Goal: Task Accomplishment & Management: Manage account settings

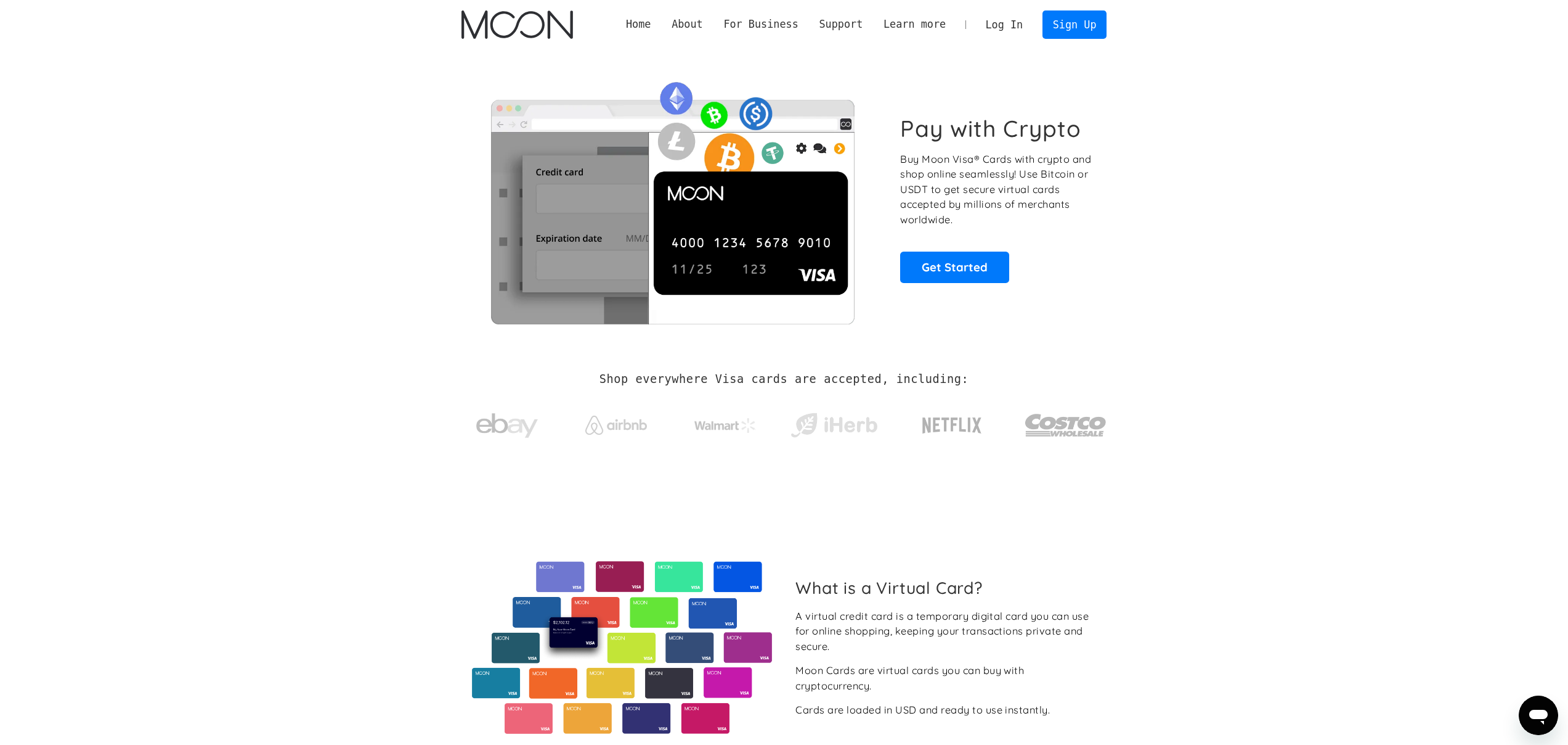
click at [1017, 18] on link "Log In" at bounding box center [1004, 25] width 58 height 27
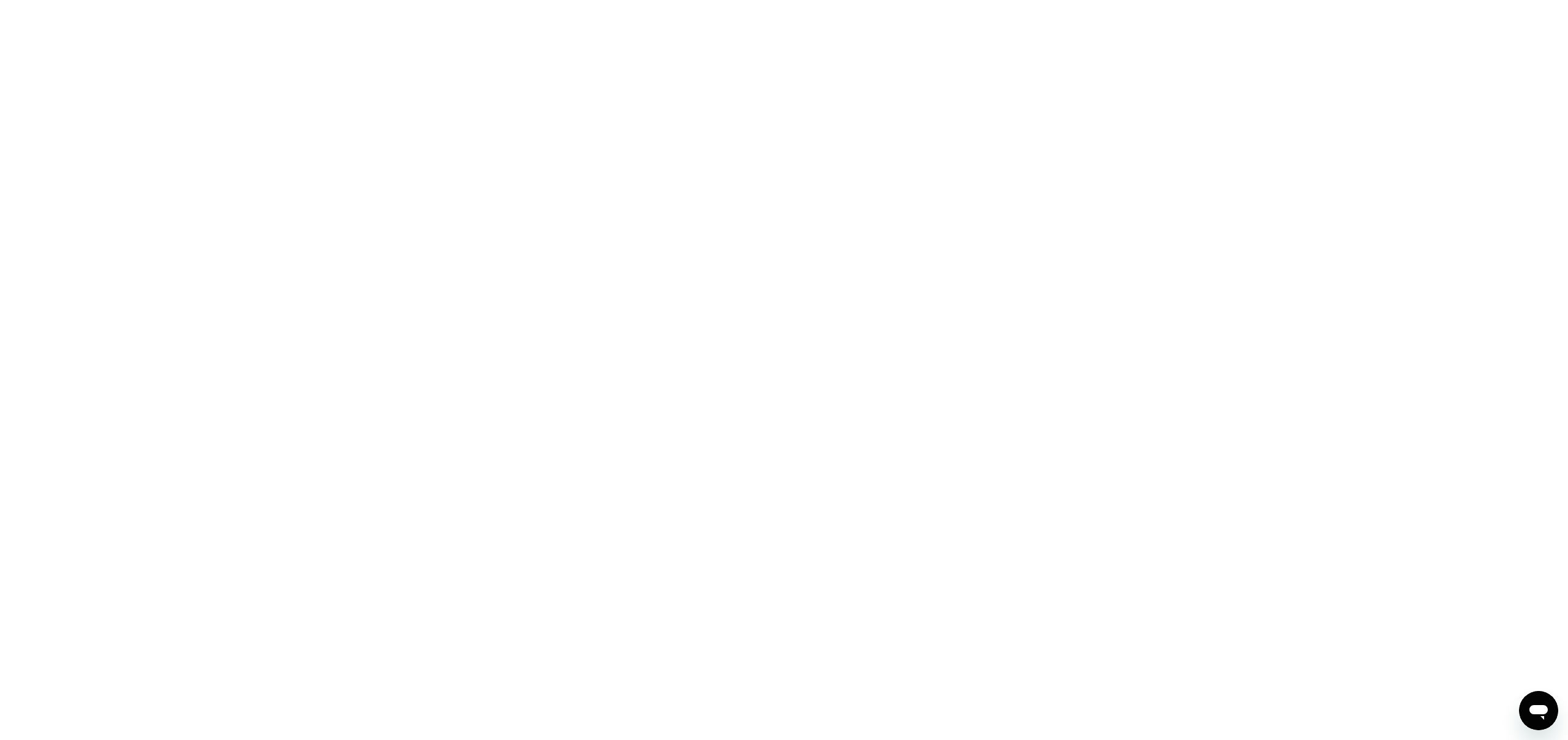
click at [532, 63] on div at bounding box center [784, 370] width 1568 height 740
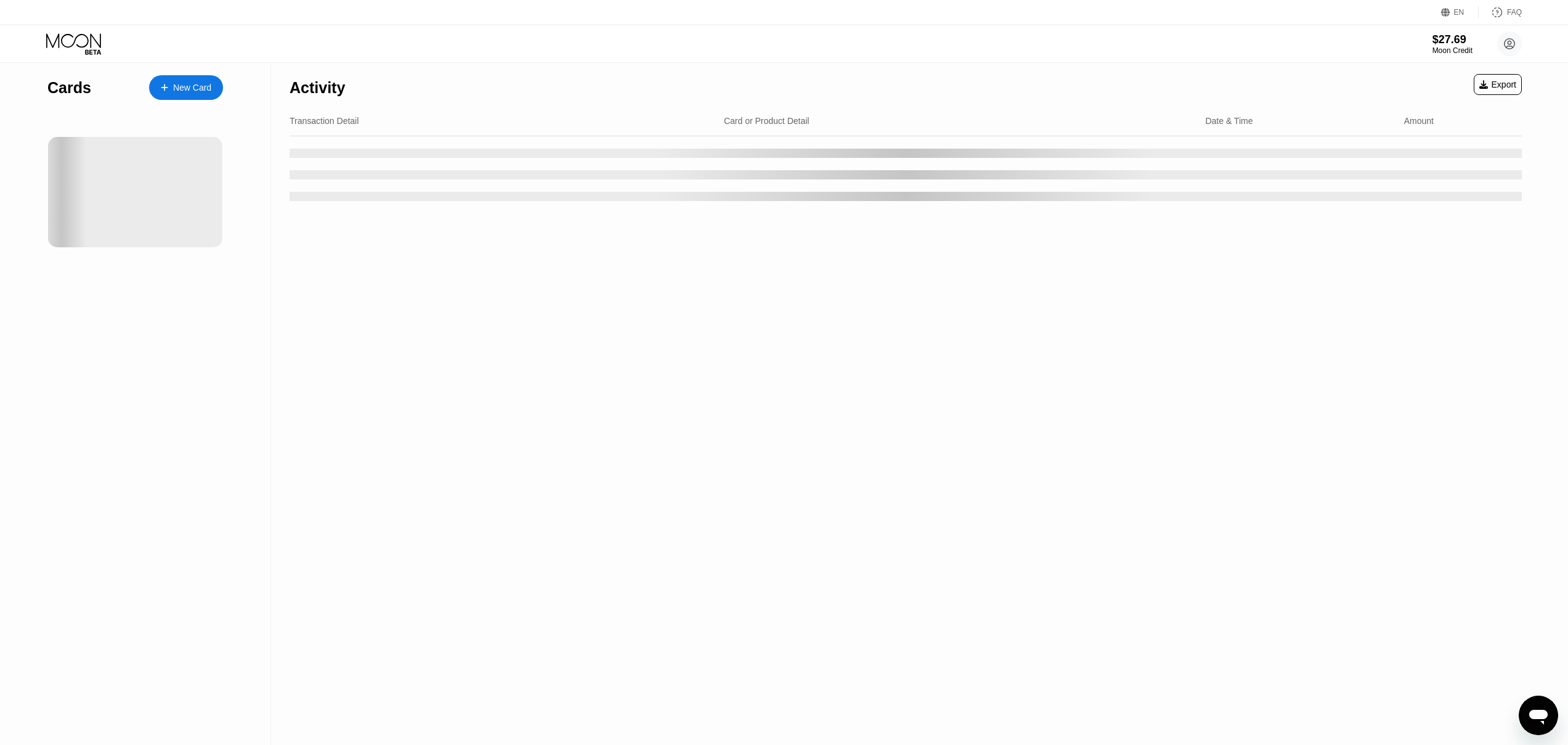
click at [869, 84] on div "Activity Export" at bounding box center [905, 84] width 1232 height 43
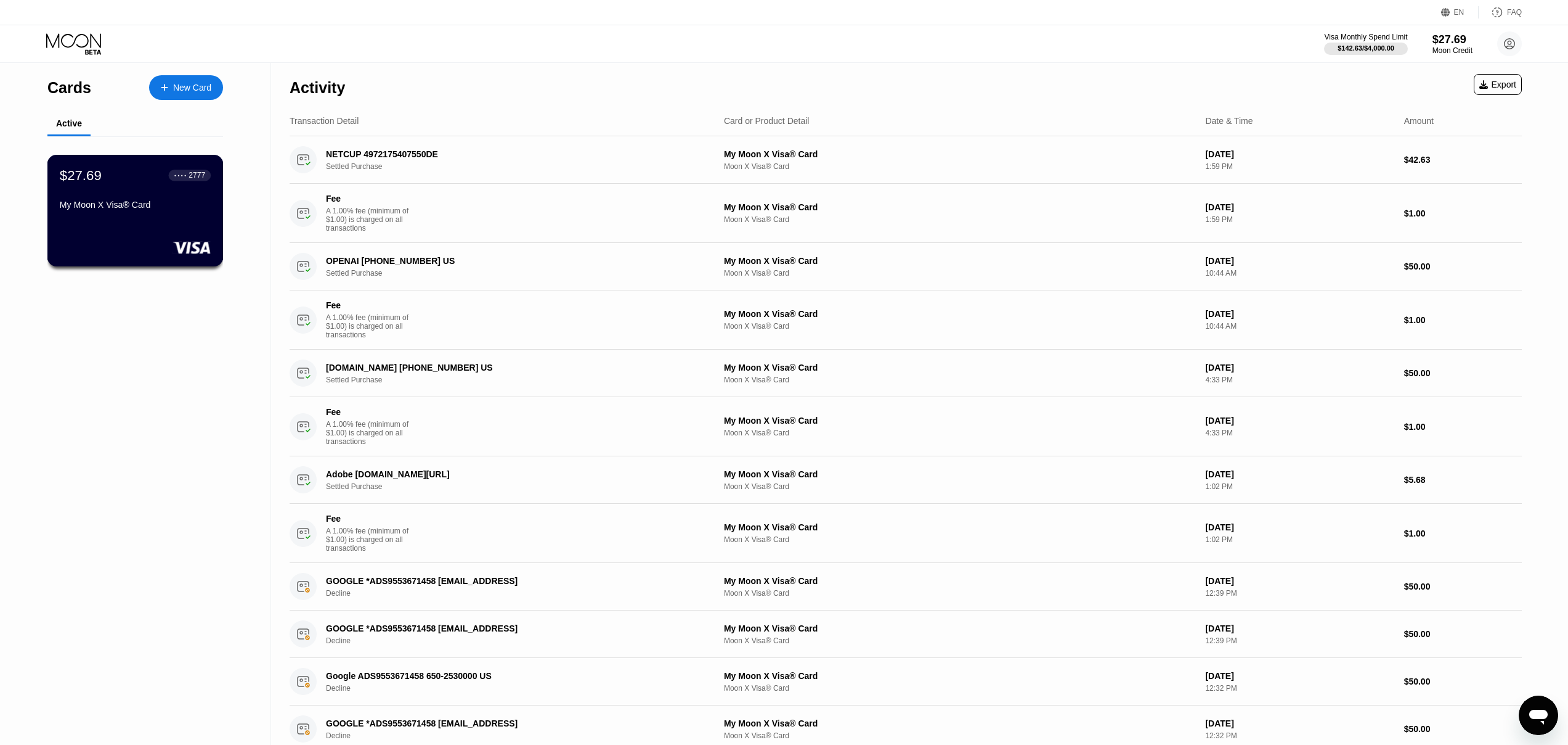
click at [180, 219] on div "$27.69 ● ● ● ● 2777 My Moon X Visa® Card" at bounding box center [136, 210] width 176 height 112
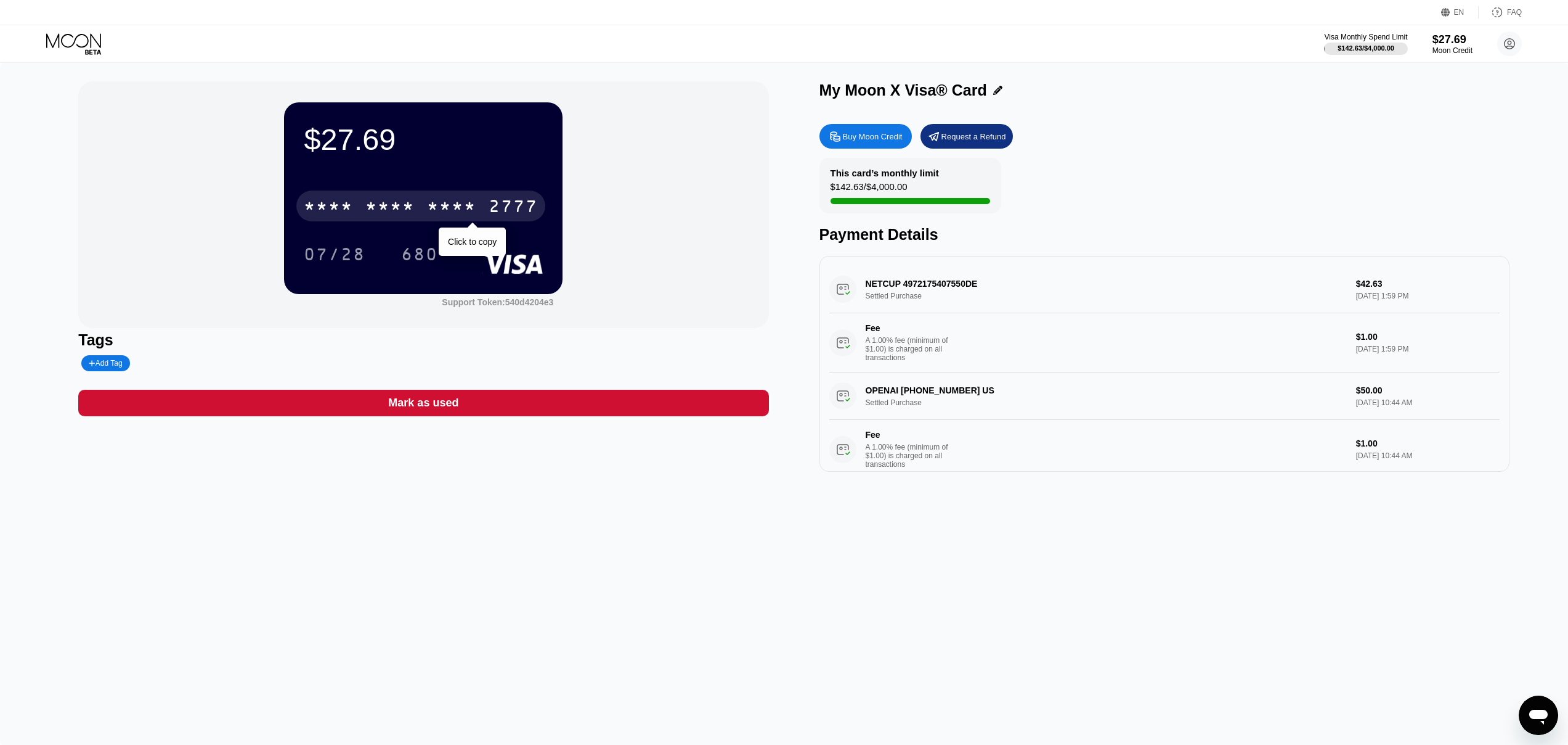
click at [490, 210] on div "2777" at bounding box center [513, 208] width 50 height 20
